Goal: Find specific page/section: Find specific page/section

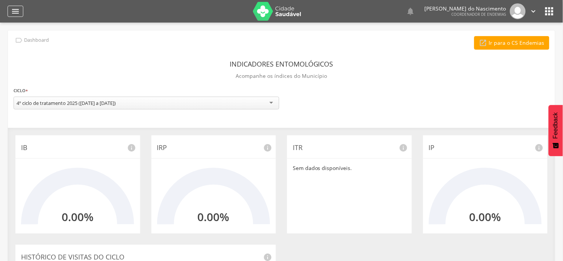
click at [14, 9] on icon "" at bounding box center [15, 11] width 9 height 9
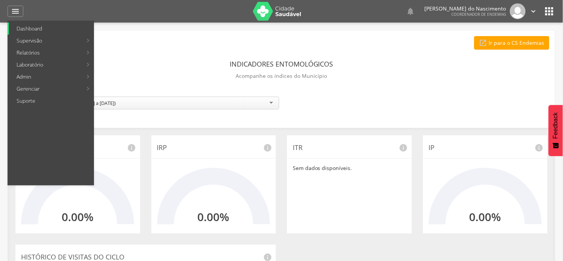
click at [32, 29] on link "Dashboard" at bounding box center [51, 29] width 85 height 12
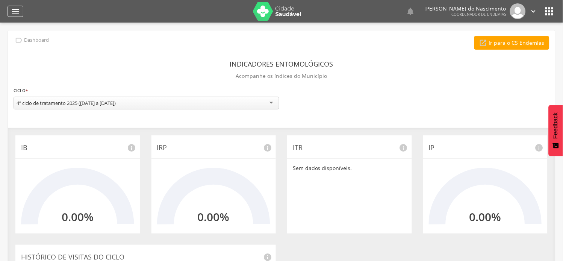
click at [17, 6] on div "" at bounding box center [16, 11] width 16 height 11
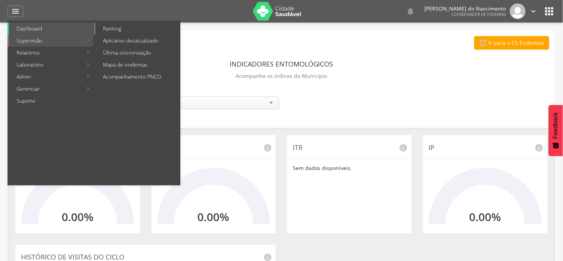
click at [116, 26] on link "Ranking" at bounding box center [137, 29] width 85 height 12
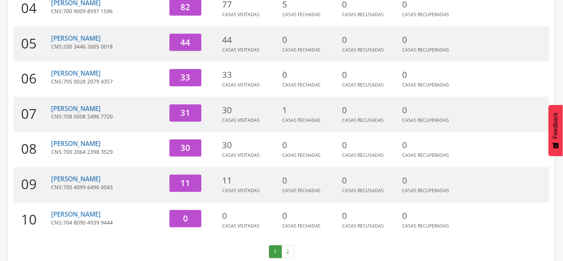
scroll to position [261, 0]
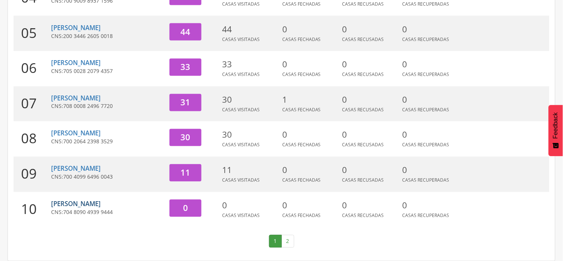
click at [91, 203] on link "[PERSON_NAME]" at bounding box center [76, 203] width 50 height 9
type input "**********"
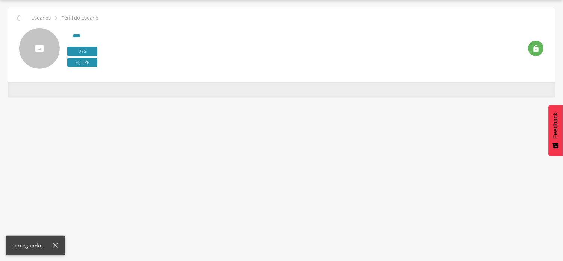
scroll to position [23, 0]
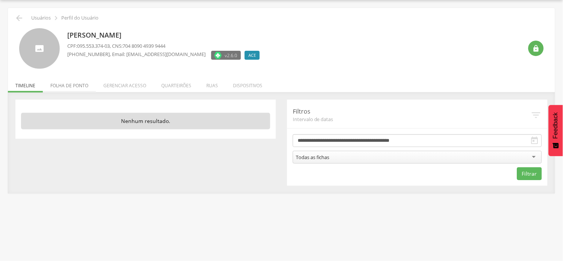
click at [62, 83] on li "Folha de ponto" at bounding box center [69, 84] width 53 height 18
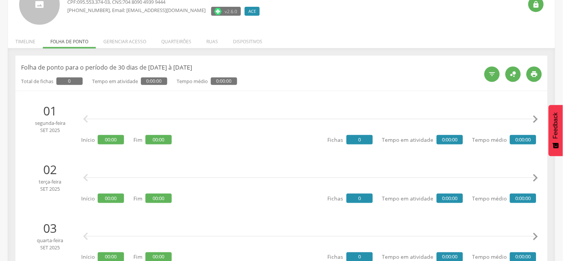
scroll to position [0, 0]
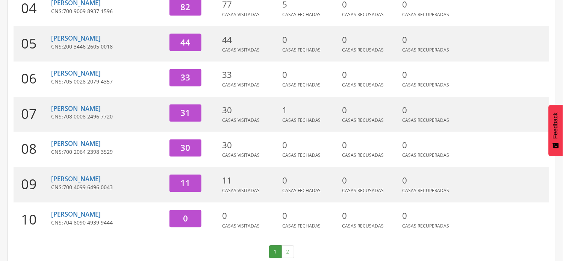
scroll to position [261, 0]
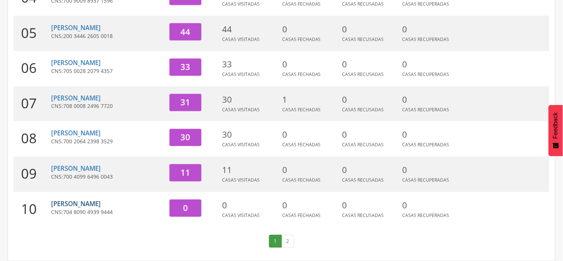
click at [101, 204] on link "[PERSON_NAME]" at bounding box center [76, 203] width 50 height 9
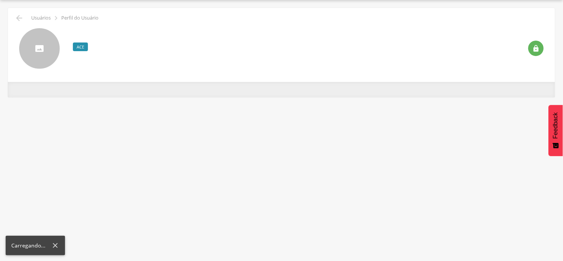
scroll to position [23, 0]
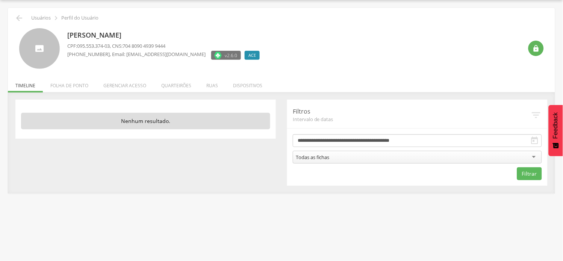
click at [535, 139] on icon "" at bounding box center [534, 140] width 9 height 9
click at [536, 139] on icon "" at bounding box center [534, 140] width 9 height 9
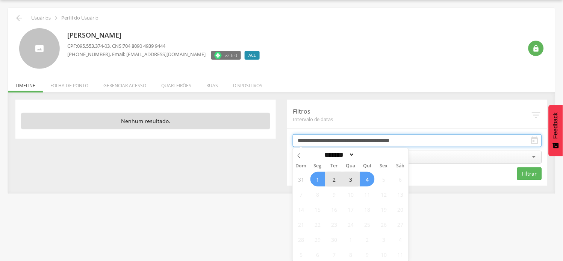
click at [393, 137] on input "**********" at bounding box center [417, 140] width 249 height 13
click at [392, 137] on input "**********" at bounding box center [417, 140] width 249 height 13
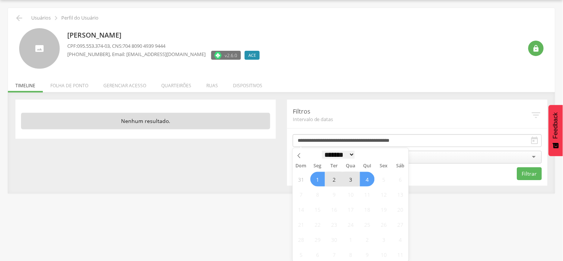
click at [355, 155] on select "******* ********* ***** ***** **** ***** ***** ****** ********" at bounding box center [338, 155] width 33 height 8
click at [322, 151] on select "******* ********* ***** ***** **** ***** ***** ****** ********" at bounding box center [338, 155] width 33 height 8
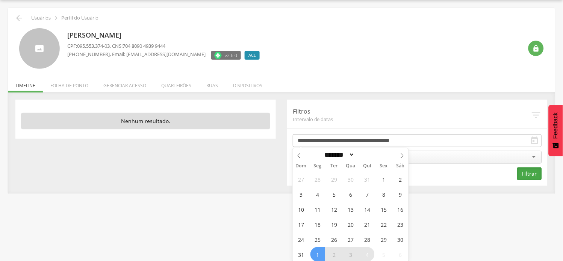
click at [528, 171] on button "Filtrar" at bounding box center [529, 173] width 25 height 13
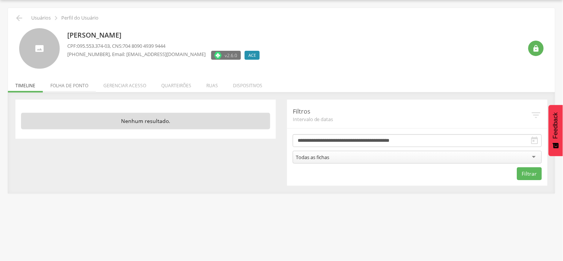
click at [69, 85] on li "Folha de ponto" at bounding box center [69, 84] width 53 height 18
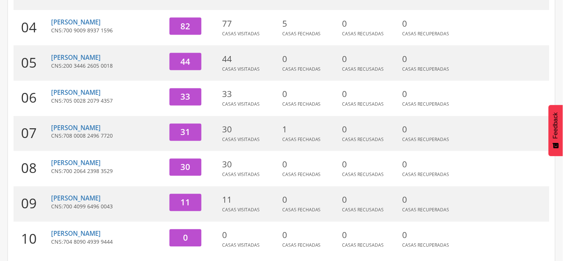
scroll to position [261, 0]
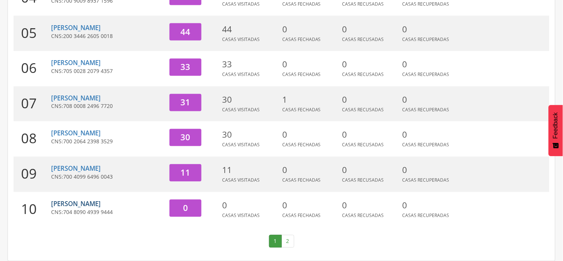
click at [101, 201] on link "[PERSON_NAME]" at bounding box center [76, 203] width 50 height 9
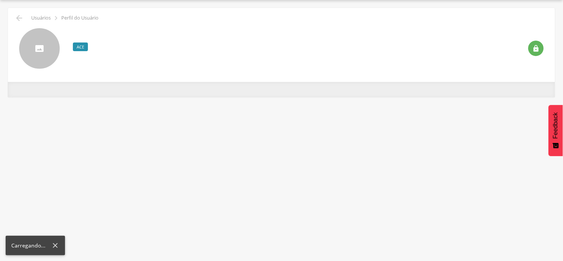
scroll to position [23, 0]
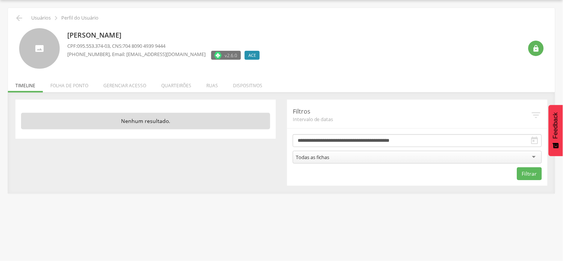
click at [534, 140] on icon "" at bounding box center [534, 140] width 9 height 9
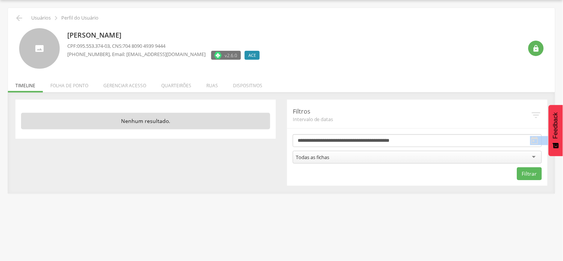
click at [534, 140] on icon "" at bounding box center [534, 140] width 9 height 9
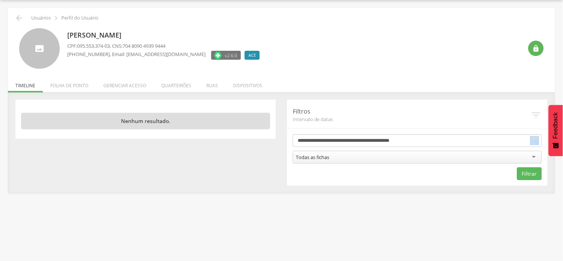
click at [534, 140] on icon "" at bounding box center [534, 140] width 9 height 9
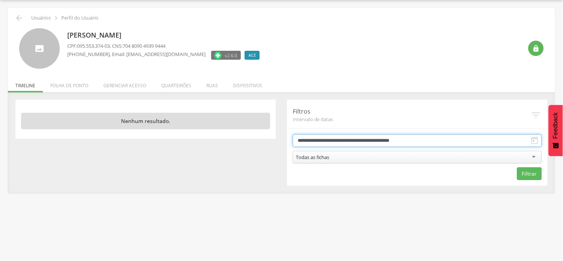
click at [390, 140] on input "**********" at bounding box center [417, 140] width 249 height 13
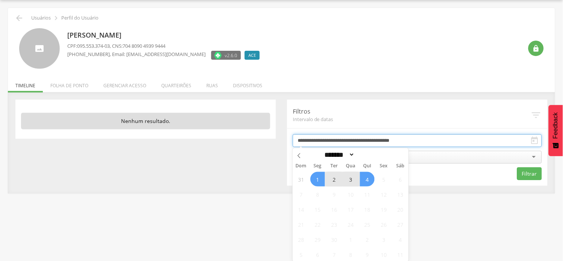
click at [390, 140] on input "**********" at bounding box center [417, 140] width 249 height 13
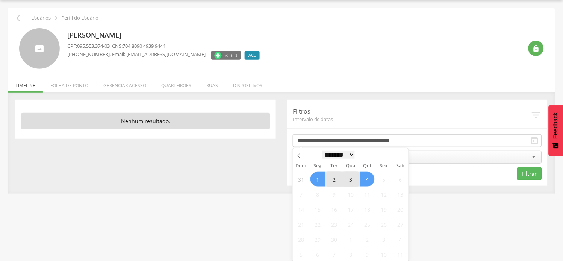
click at [355, 152] on select "******* ********* ***** ***** **** ***** ***** ****** ********" at bounding box center [338, 155] width 33 height 8
select select "*"
click at [322, 151] on select "******* ********* ***** ***** **** ***** ***** ****** ********" at bounding box center [338, 155] width 33 height 8
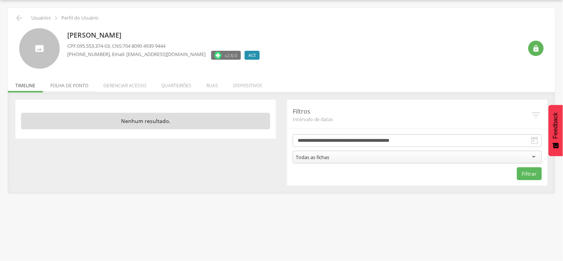
click at [73, 84] on li "Folha de ponto" at bounding box center [69, 84] width 53 height 18
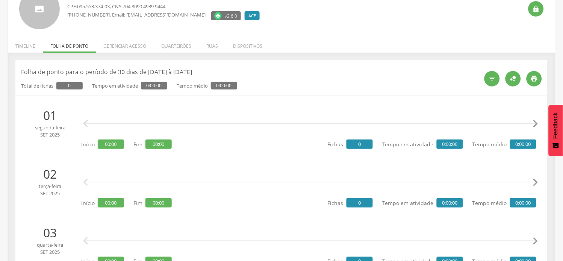
scroll to position [0, 0]
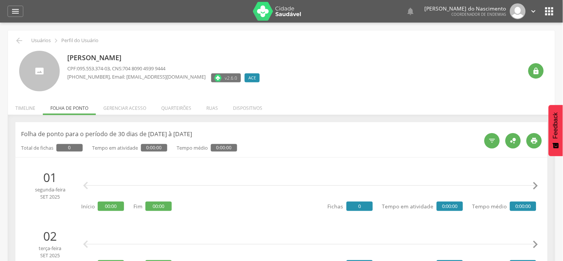
drag, startPoint x: 69, startPoint y: 54, endPoint x: 217, endPoint y: 57, distance: 148.4
click at [217, 57] on p "[PERSON_NAME]" at bounding box center [165, 58] width 196 height 10
click at [295, 70] on div "Darlana Aparecida Lopes de Oliveira CPF: 095.553.374-03 , CNS: 704 8090 4939 94…" at bounding box center [294, 71] width 455 height 41
click at [125, 105] on li "Gerenciar acesso" at bounding box center [125, 106] width 58 height 18
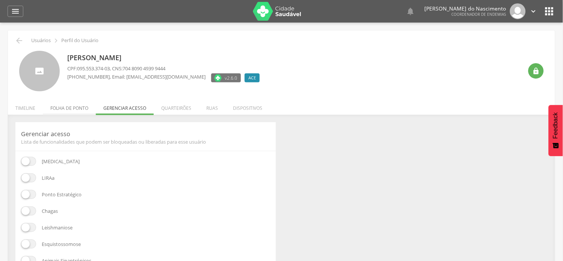
click at [69, 104] on li "Folha de ponto" at bounding box center [69, 106] width 53 height 18
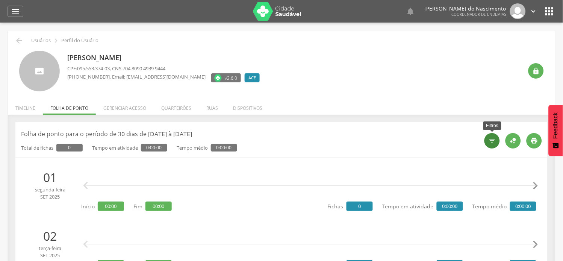
click at [492, 139] on icon "" at bounding box center [492, 141] width 8 height 8
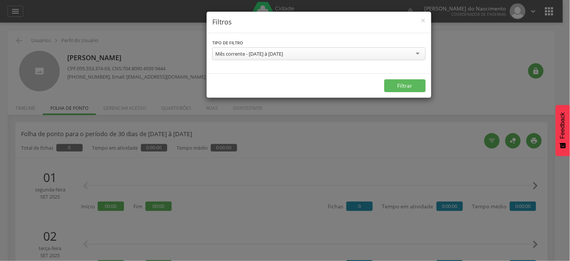
click at [415, 53] on div "Mês corrente - [DATE] à [DATE]" at bounding box center [318, 53] width 213 height 13
click at [403, 85] on button "Filtrar" at bounding box center [404, 85] width 41 height 13
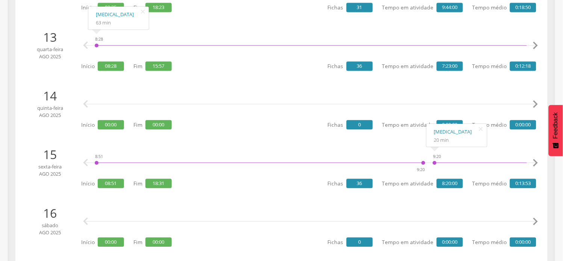
scroll to position [328, 0]
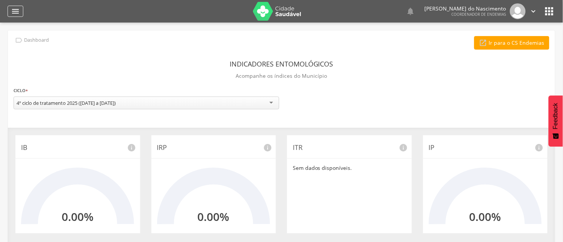
click at [14, 12] on icon "" at bounding box center [15, 11] width 9 height 9
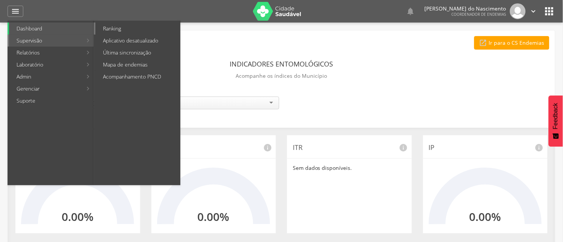
click at [108, 27] on link "Ranking" at bounding box center [137, 29] width 85 height 12
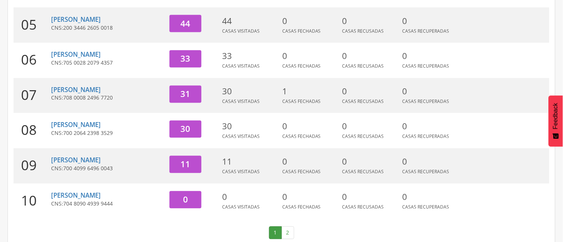
scroll to position [279, 0]
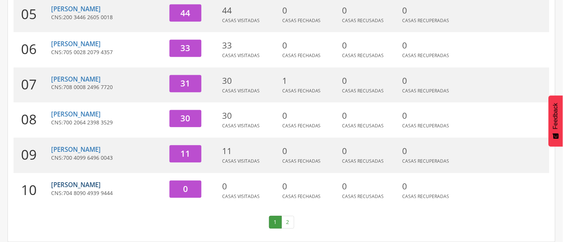
click at [101, 185] on link "[PERSON_NAME]" at bounding box center [76, 185] width 50 height 9
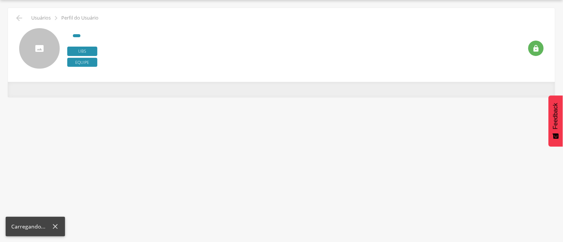
scroll to position [23, 0]
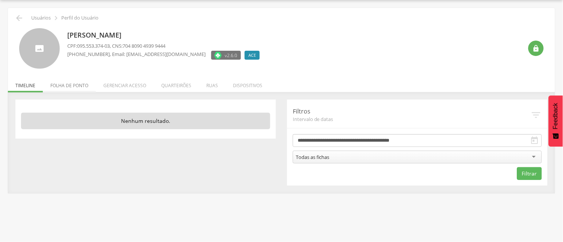
click at [77, 87] on li "Folha de ponto" at bounding box center [69, 84] width 53 height 18
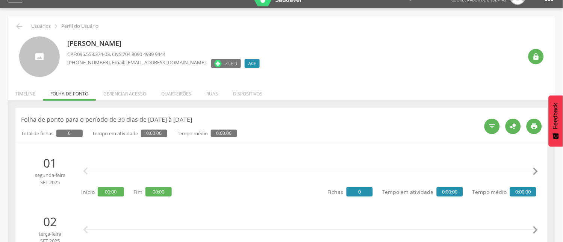
scroll to position [0, 0]
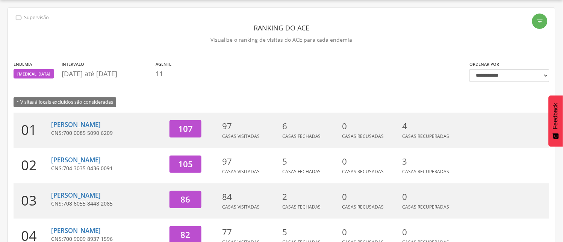
scroll to position [279, 0]
